Goal: Task Accomplishment & Management: Use online tool/utility

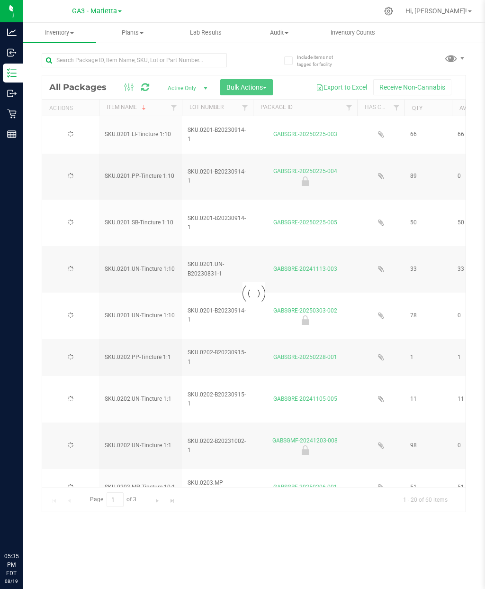
type input "[DATE]"
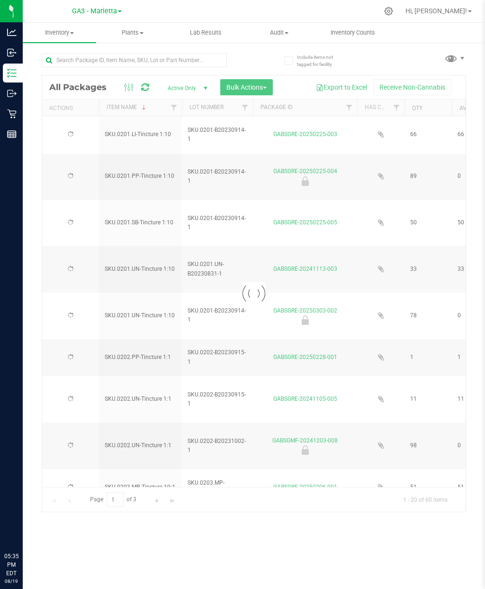
type input "[DATE]"
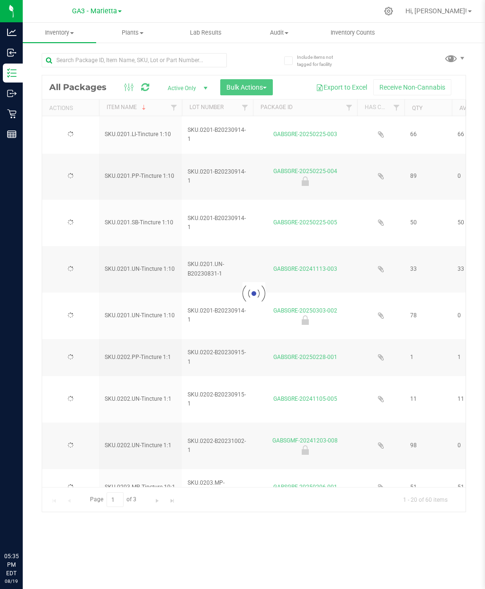
type input "[DATE]"
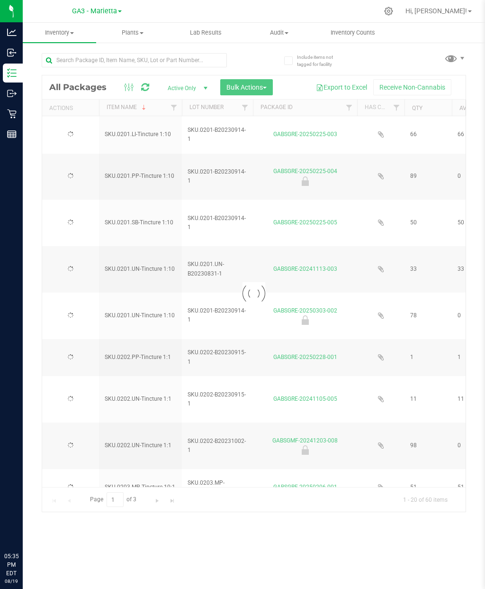
type input "[DATE]"
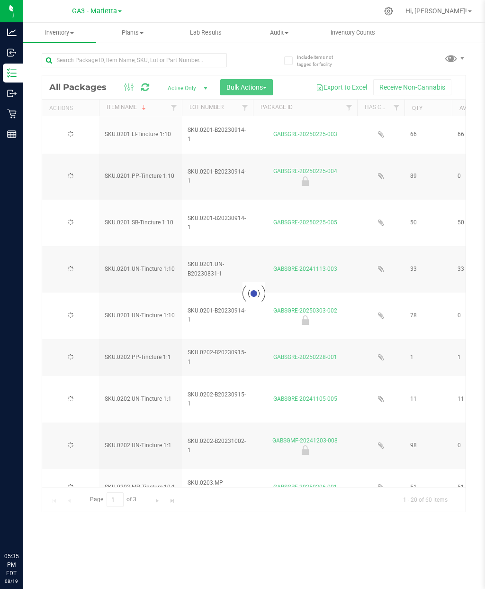
type input "[DATE]"
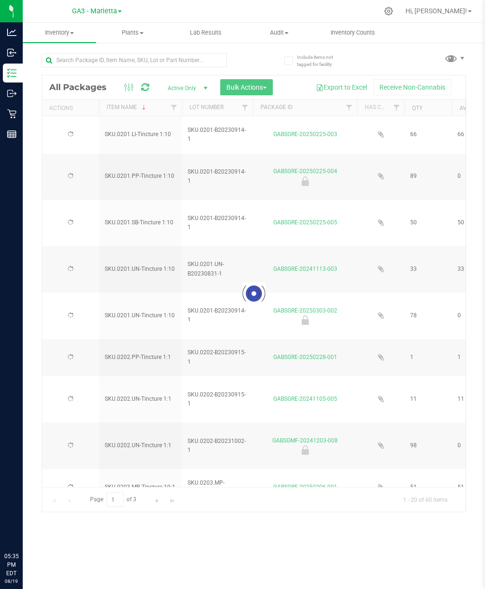
type input "[DATE]"
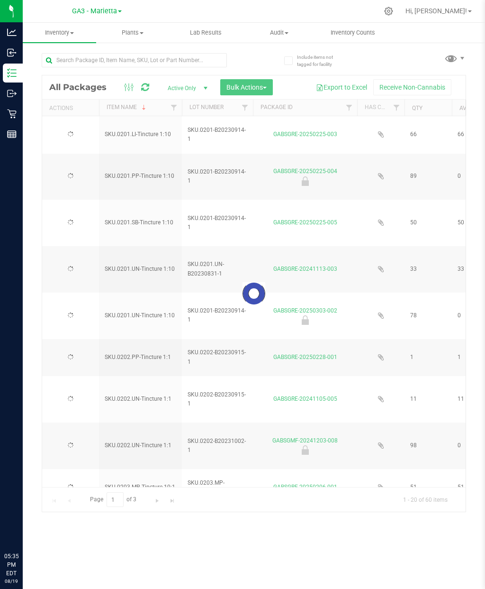
type input "[DATE]"
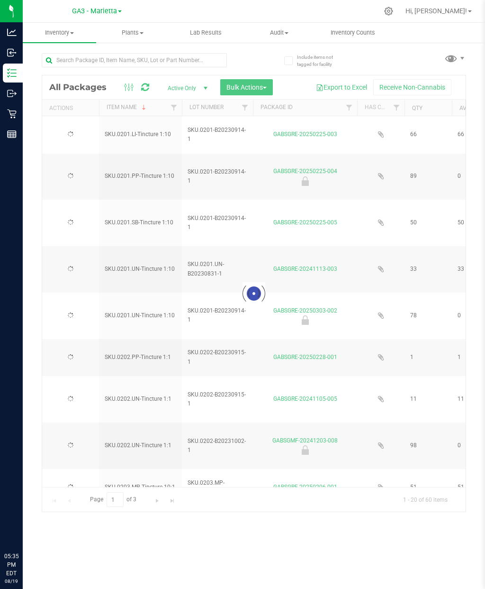
type input "[DATE]"
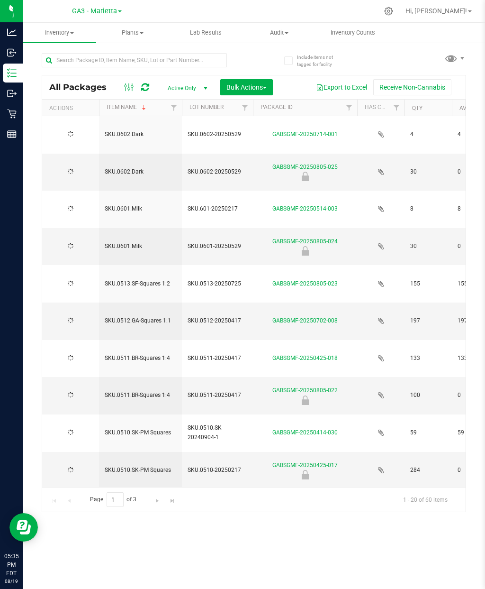
type input "[DATE]"
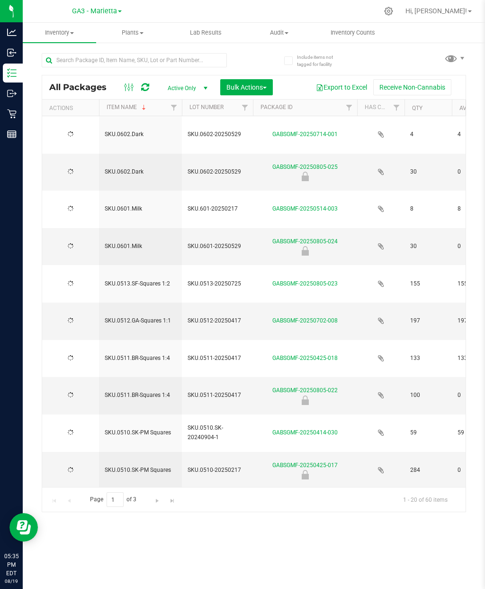
type input "[DATE]"
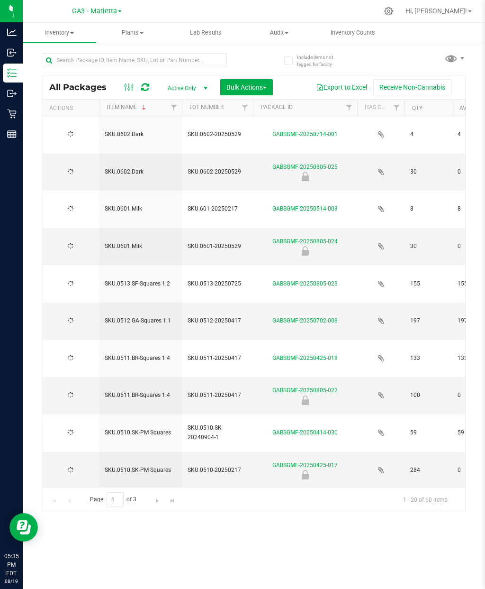
type input "[DATE]"
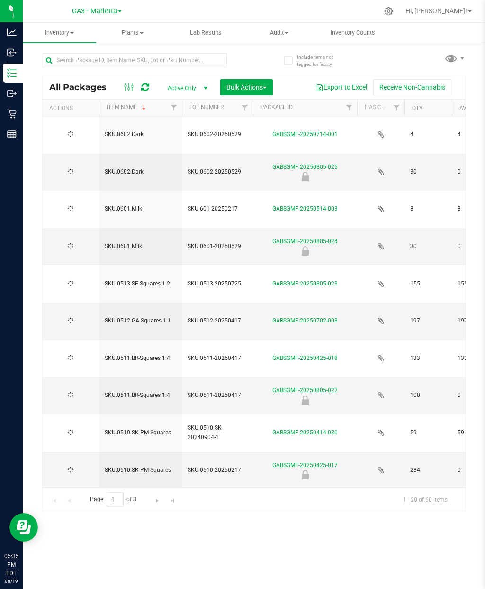
type input "[DATE]"
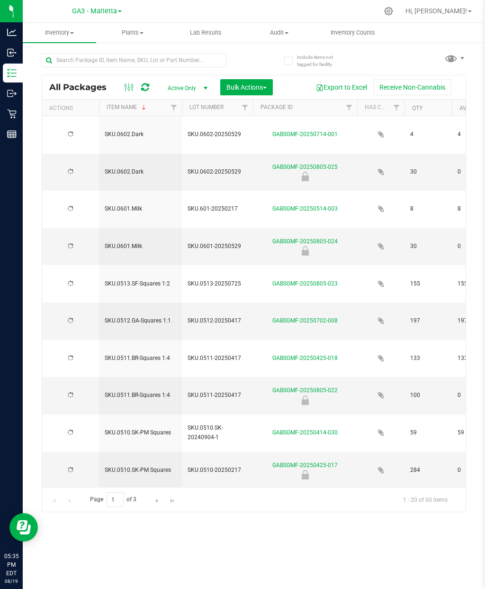
type input "[DATE]"
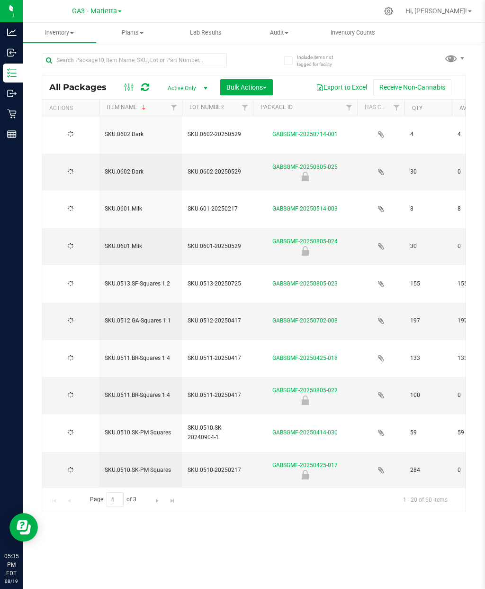
type input "[DATE]"
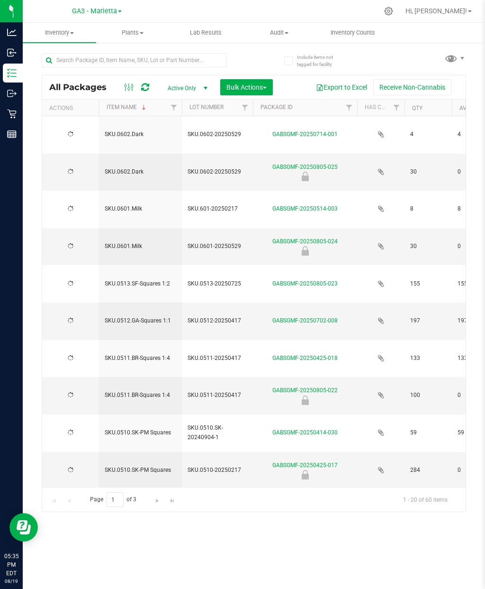
type input "[DATE]"
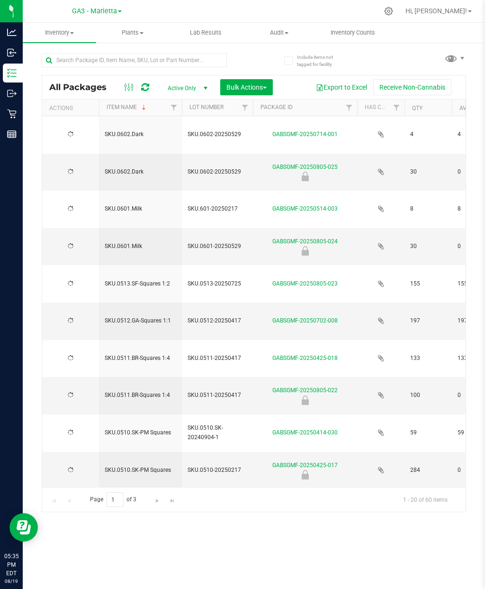
type input "[DATE]"
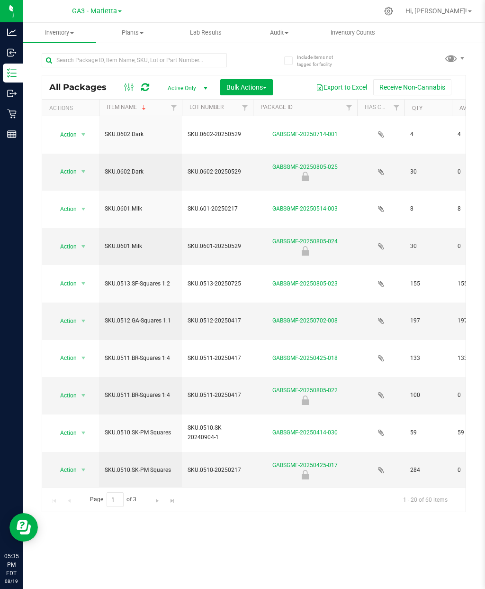
click at [137, 106] on link "Item Name" at bounding box center [127, 107] width 41 height 7
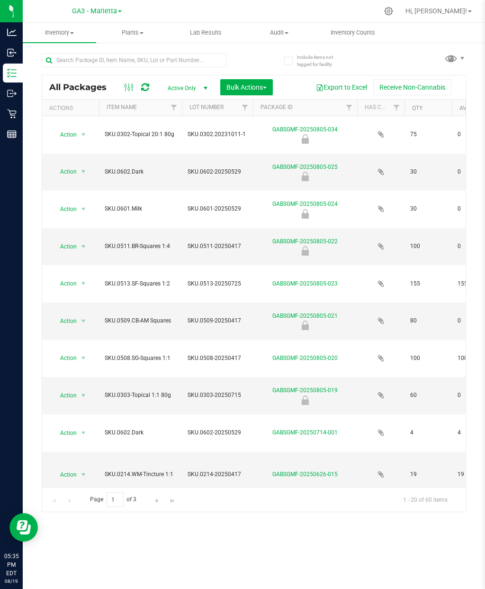
click at [154, 103] on th "Item Name" at bounding box center [140, 108] width 83 height 17
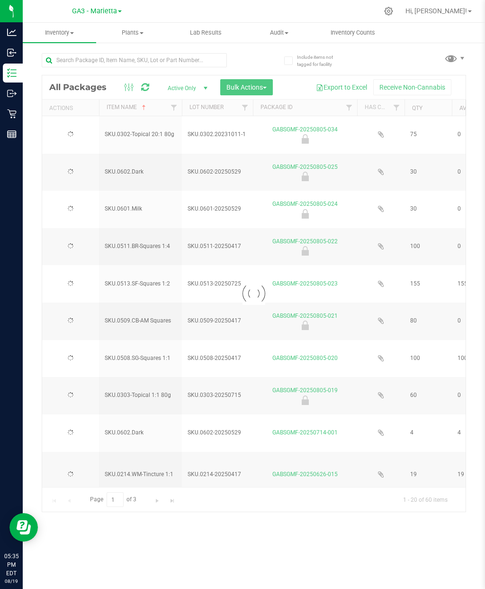
type input "[DATE]"
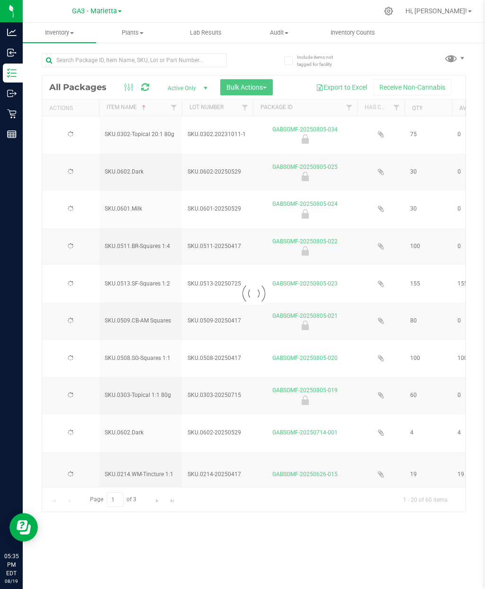
type input "[DATE]"
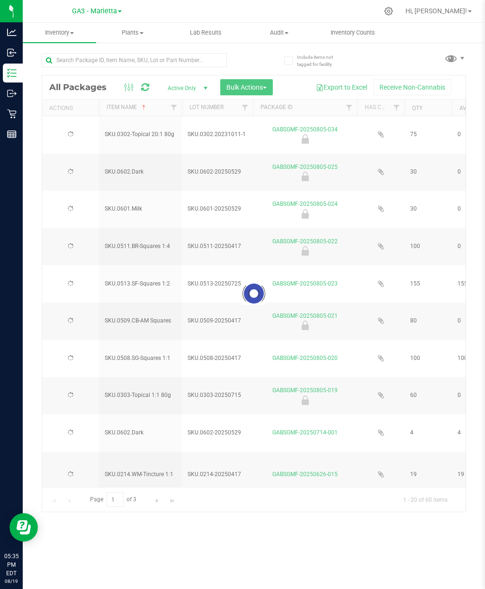
type input "[DATE]"
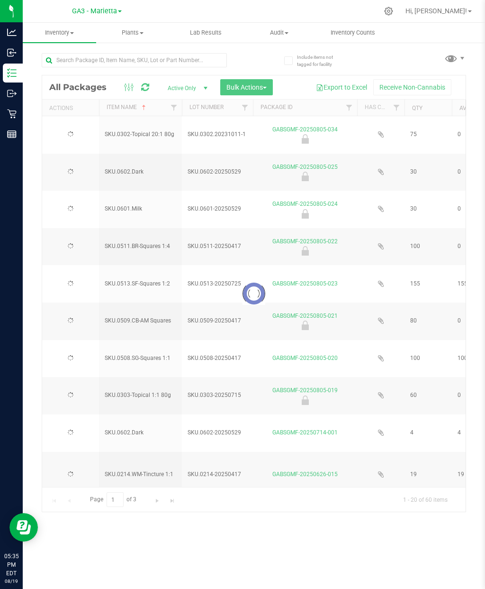
type input "[DATE]"
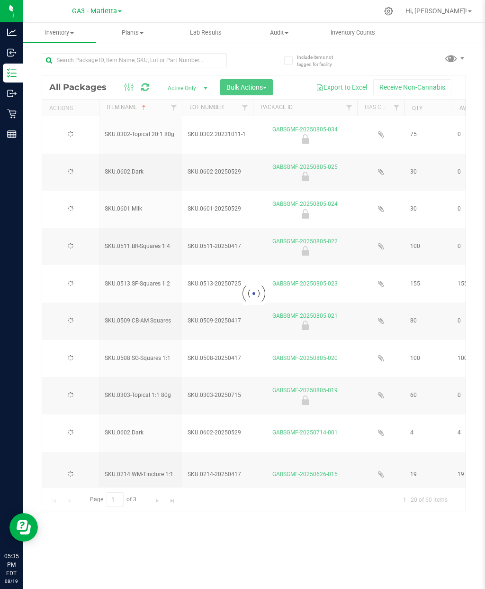
type input "[DATE]"
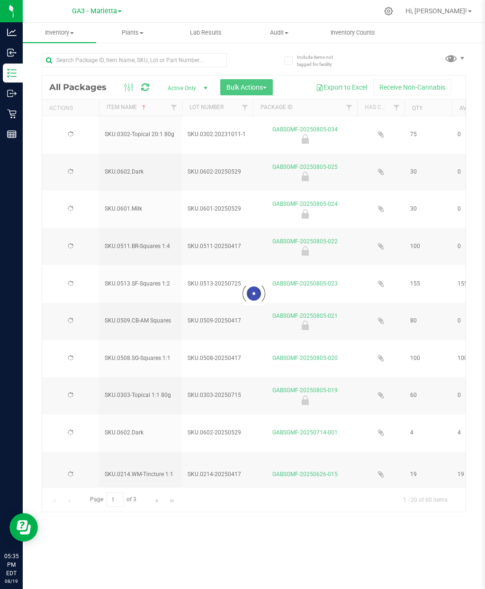
type input "[DATE]"
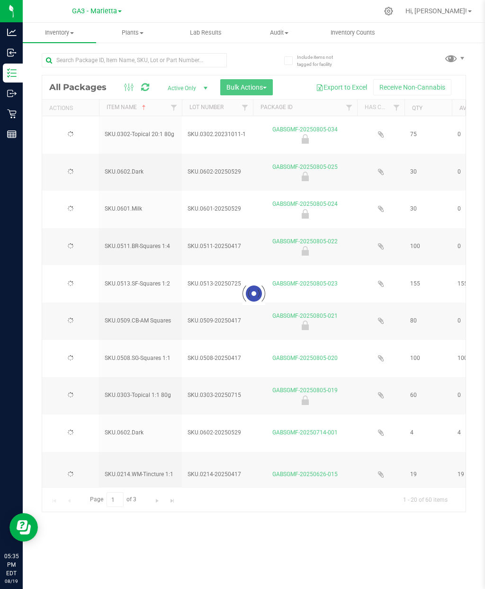
type input "[DATE]"
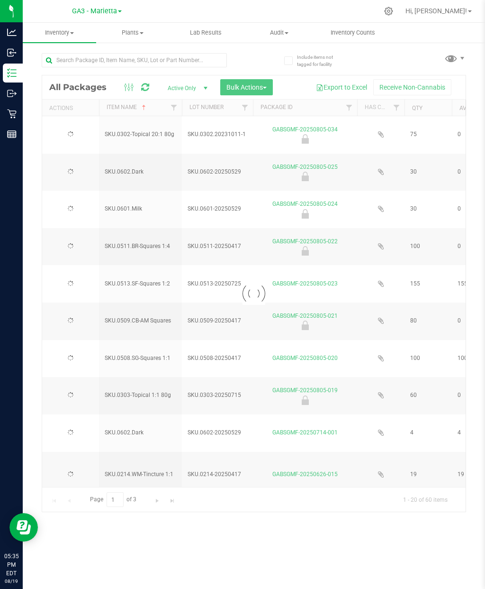
type input "[DATE]"
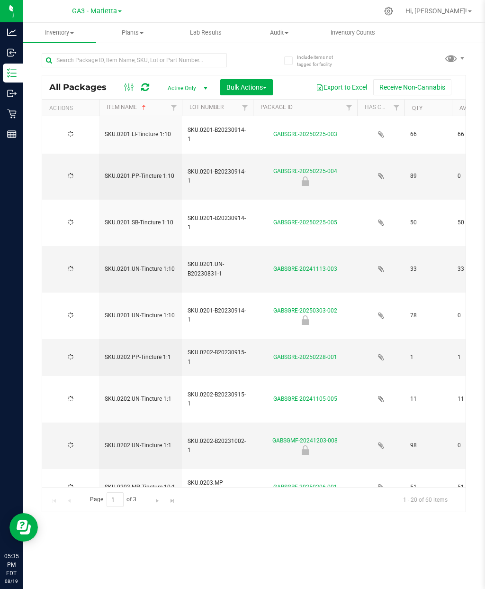
type input "[DATE]"
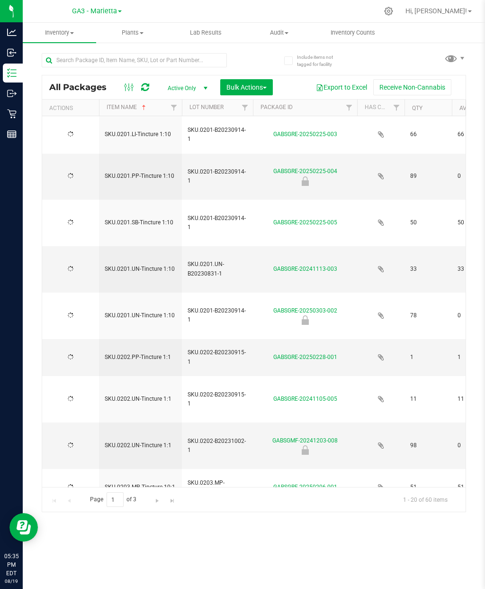
type input "[DATE]"
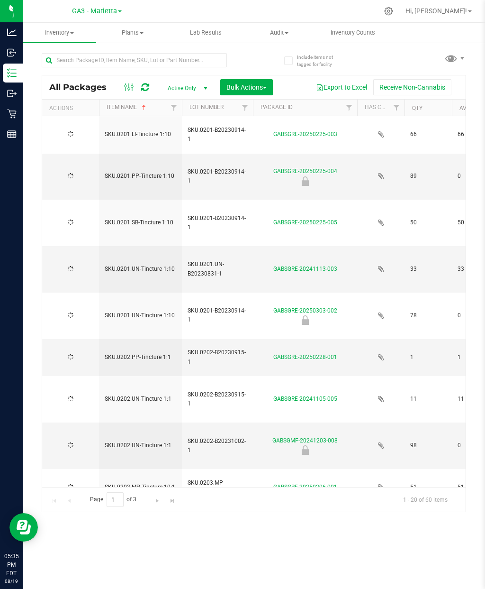
type input "[DATE]"
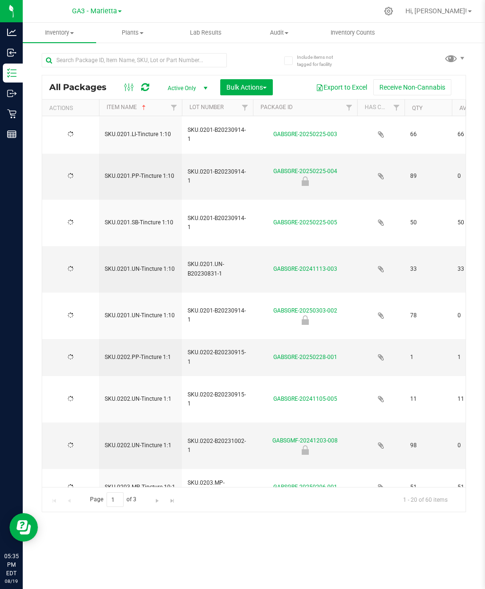
type input "[DATE]"
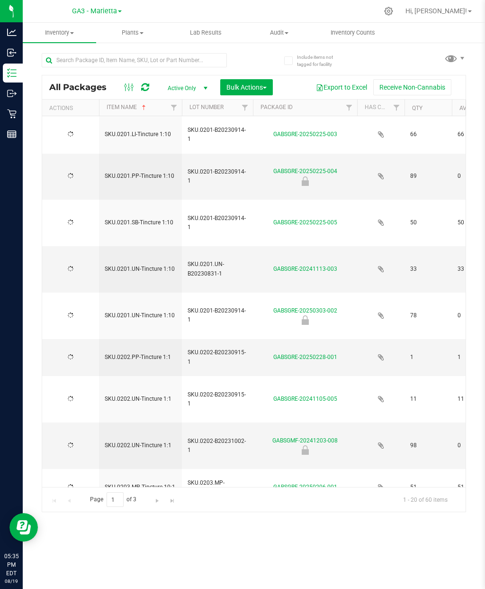
type input "[DATE]"
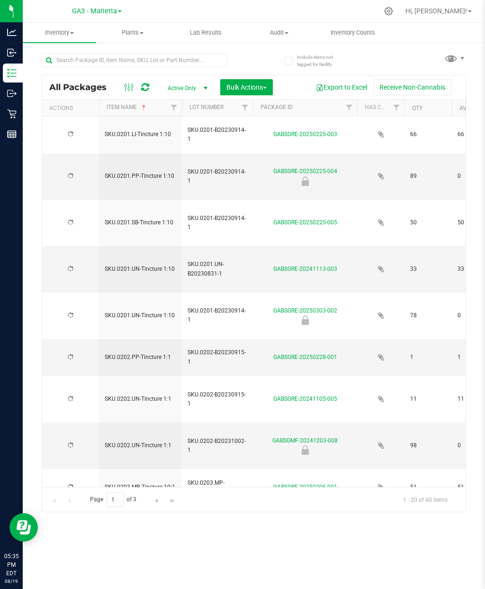
type input "[DATE]"
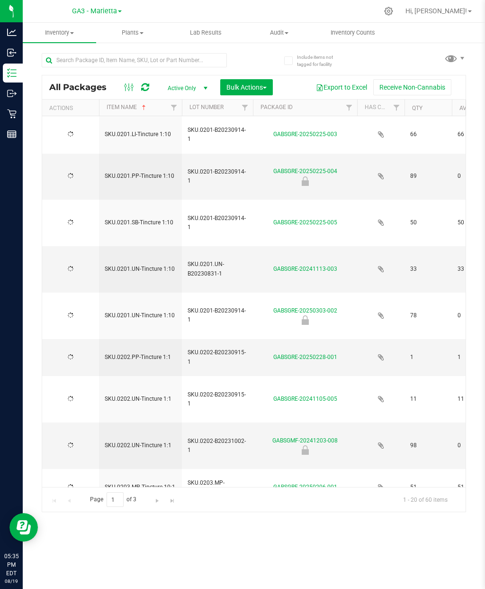
type input "[DATE]"
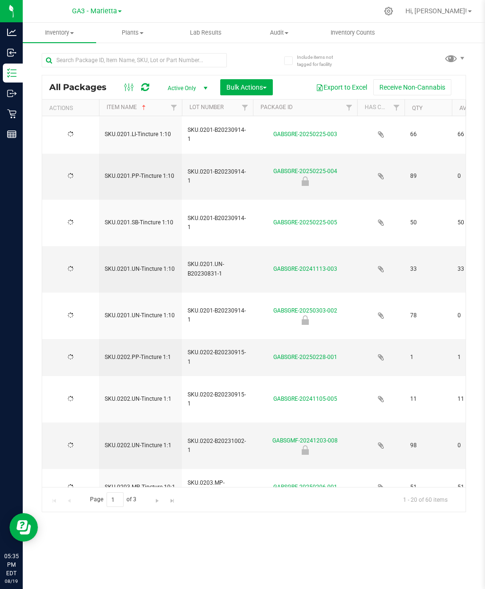
type input "[DATE]"
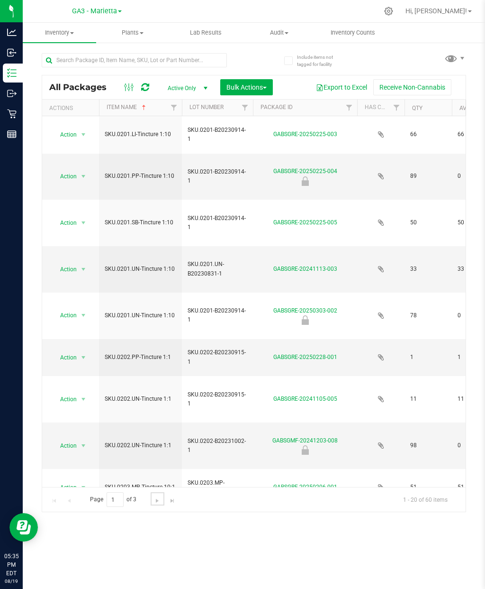
click at [156, 504] on span "Go to the next page" at bounding box center [158, 501] width 8 height 8
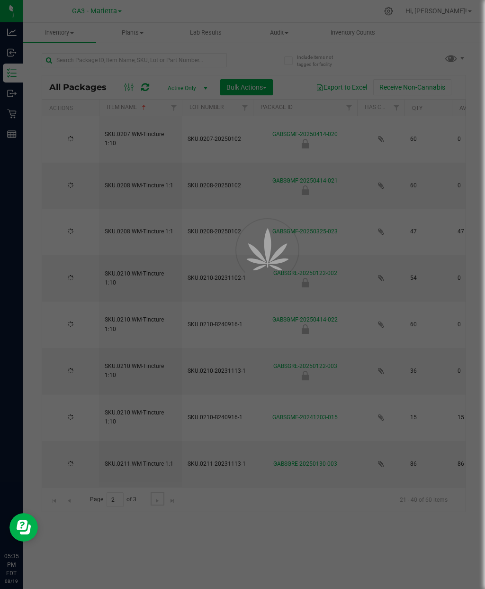
type input "[DATE]"
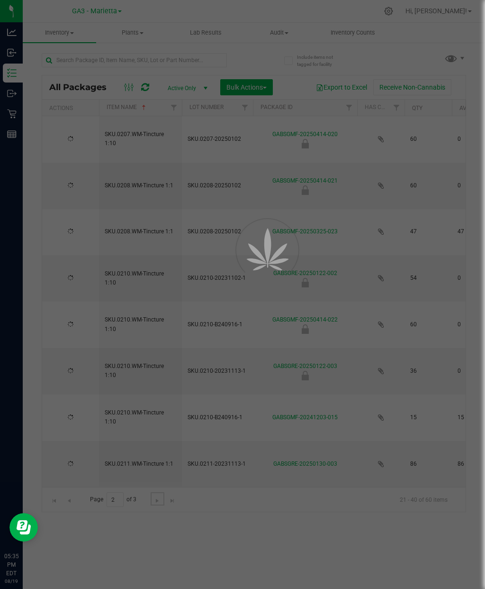
type input "[DATE]"
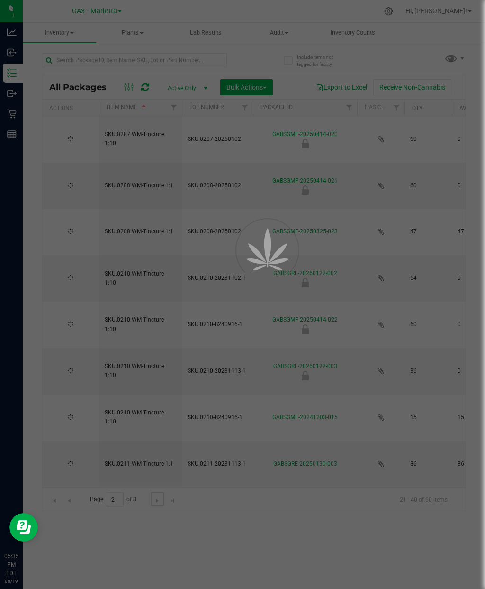
type input "[DATE]"
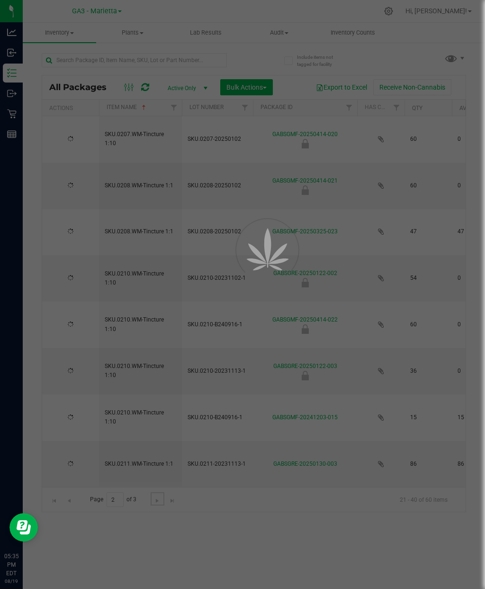
type input "[DATE]"
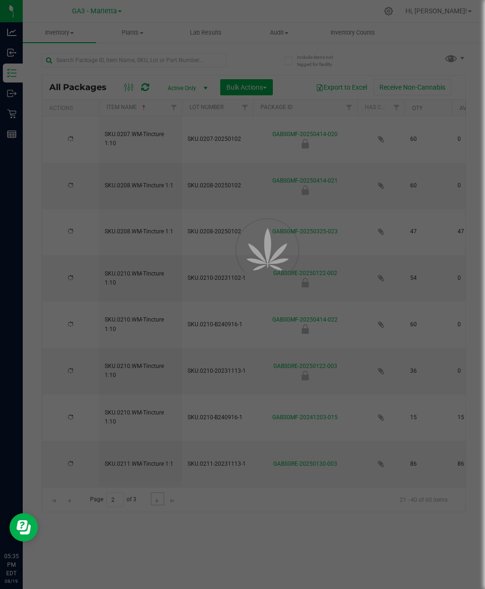
type input "[DATE]"
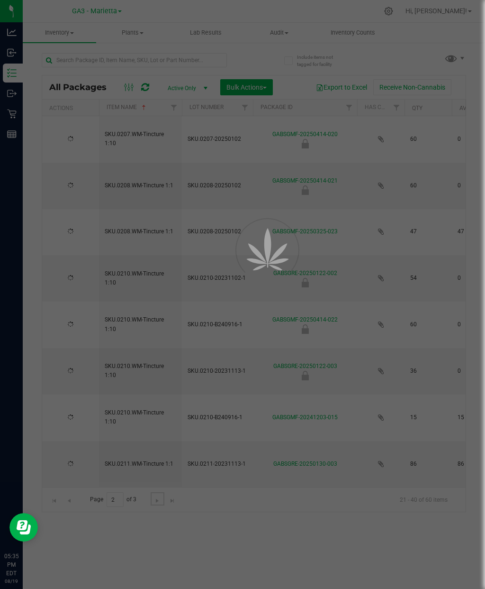
type input "[DATE]"
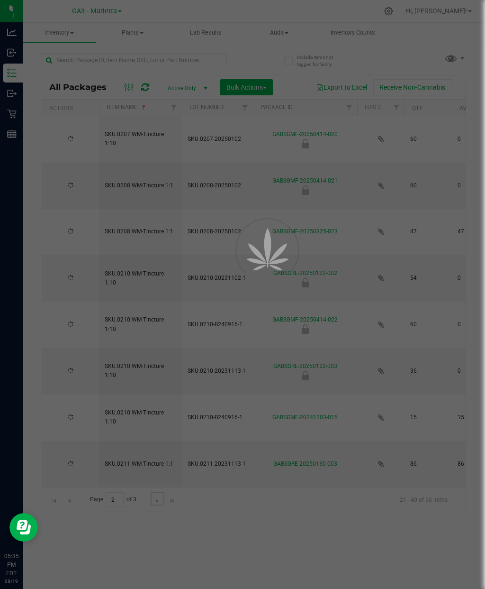
type input "[DATE]"
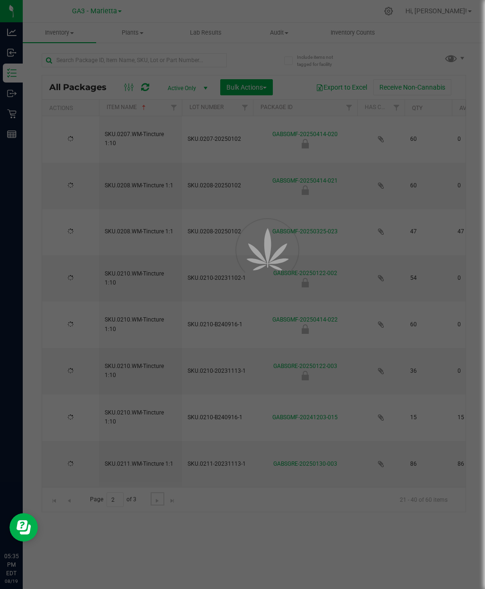
type input "[DATE]"
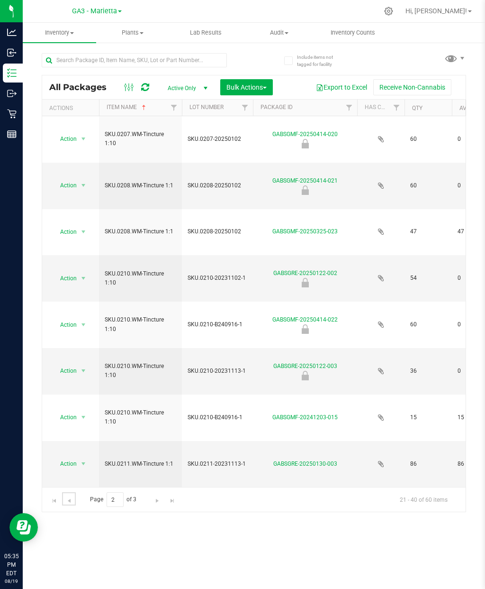
click at [73, 505] on link "Go to the previous page" at bounding box center [69, 498] width 14 height 13
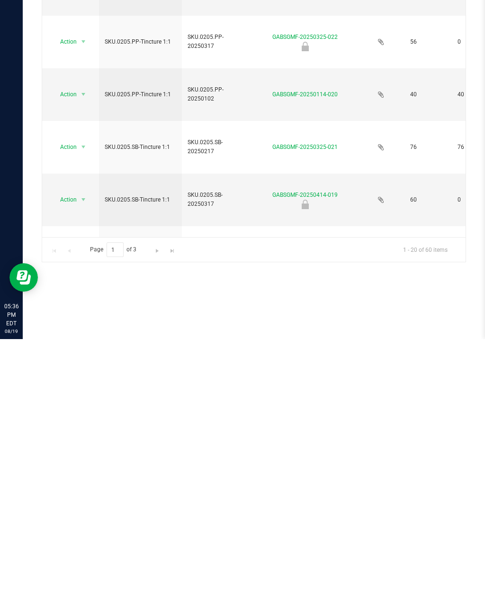
scroll to position [488, 0]
click at [146, 329] on div "Inventory All packages All inventory Waste log Create inventory Plants All plan…" at bounding box center [254, 306] width 463 height 566
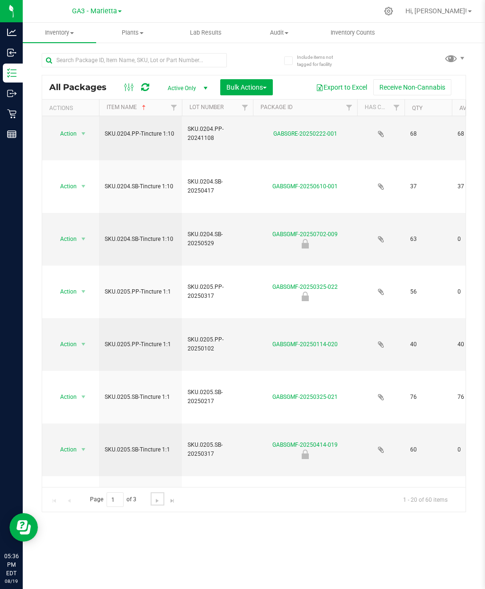
click at [153, 492] on link "Go to the next page" at bounding box center [158, 498] width 14 height 13
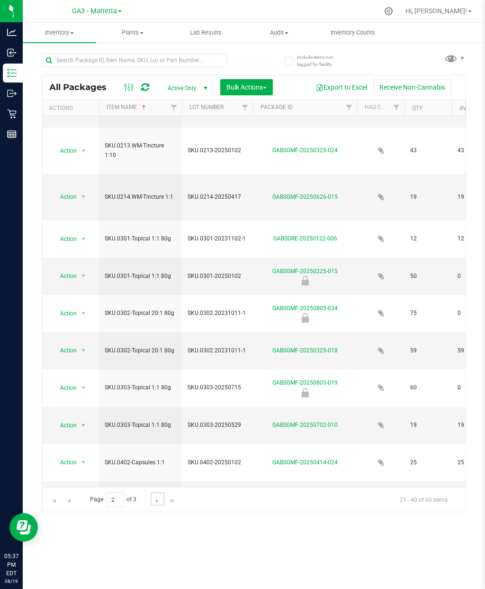
click at [157, 497] on span "Go to the next page" at bounding box center [158, 501] width 8 height 8
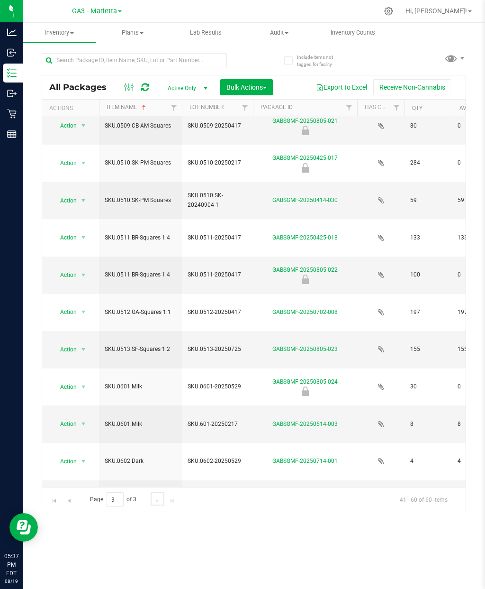
scroll to position [340, 0]
click at [480, 472] on div "Inventory All packages All inventory Waste log Create inventory Plants All plan…" at bounding box center [254, 306] width 463 height 566
